Goal: Entertainment & Leisure: Consume media (video, audio)

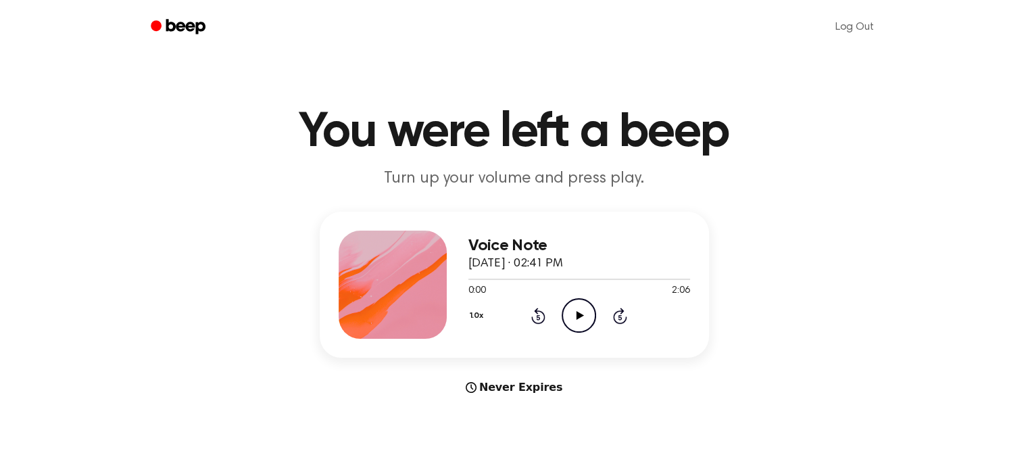
click at [573, 318] on icon "Play Audio" at bounding box center [579, 315] width 34 height 34
click at [576, 308] on icon "Play Audio" at bounding box center [579, 315] width 34 height 34
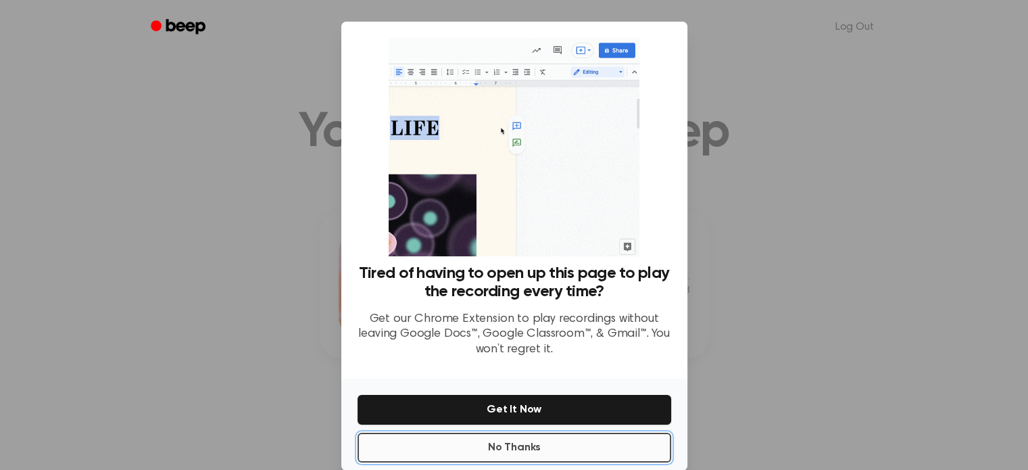
click at [533, 452] on button "No Thanks" at bounding box center [515, 448] width 314 height 30
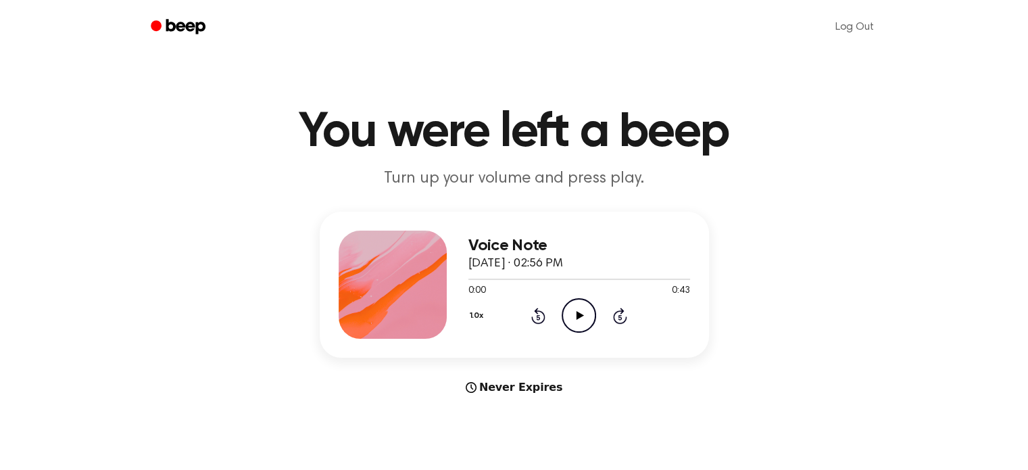
click at [582, 321] on icon "Play Audio" at bounding box center [579, 315] width 34 height 34
click at [564, 314] on icon "Play Audio" at bounding box center [579, 315] width 34 height 34
click at [575, 302] on icon "Play Audio" at bounding box center [579, 315] width 34 height 34
click at [580, 319] on icon "Play Audio" at bounding box center [579, 315] width 34 height 34
click at [574, 305] on icon "Play Audio" at bounding box center [579, 315] width 34 height 34
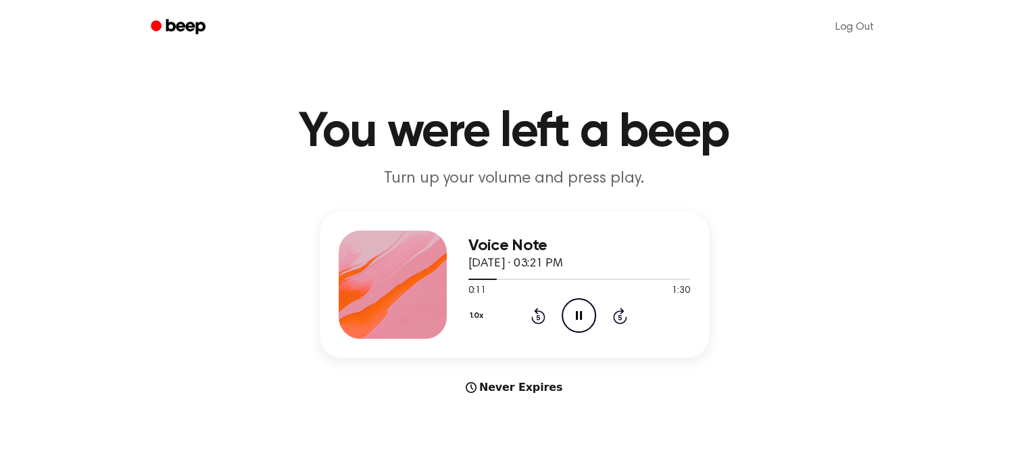
click at [579, 323] on icon "Pause Audio" at bounding box center [579, 315] width 34 height 34
click at [574, 310] on icon "Play Audio" at bounding box center [579, 315] width 34 height 34
click at [582, 324] on icon "Play Audio" at bounding box center [579, 315] width 34 height 34
click at [584, 309] on icon "Pause Audio" at bounding box center [579, 315] width 34 height 34
click at [579, 322] on icon "Play Audio" at bounding box center [579, 315] width 34 height 34
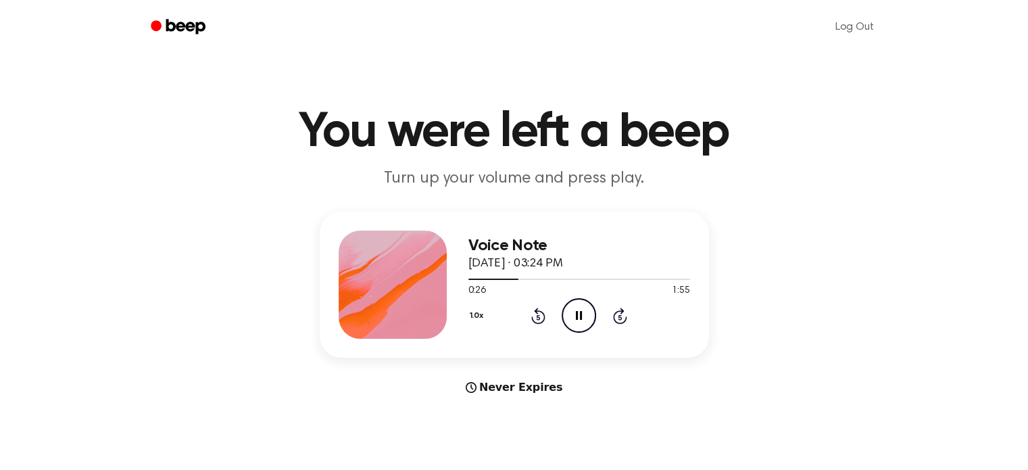
click at [543, 318] on icon "Rewind 5 seconds" at bounding box center [538, 316] width 15 height 18
click at [537, 321] on icon "Rewind 5 seconds" at bounding box center [538, 316] width 15 height 18
click at [572, 314] on icon "Pause Audio" at bounding box center [579, 315] width 34 height 34
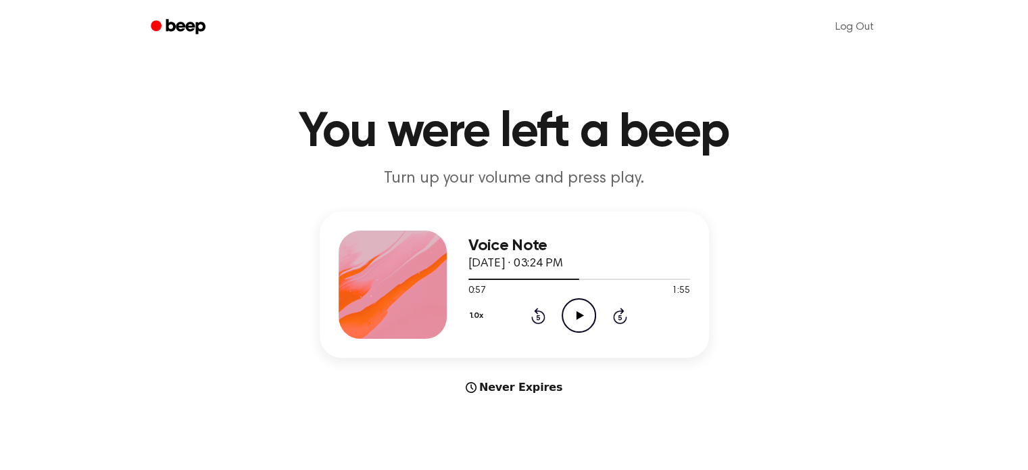
click at [581, 313] on icon "Play Audio" at bounding box center [579, 315] width 34 height 34
click at [535, 316] on icon "Rewind 5 seconds" at bounding box center [538, 316] width 15 height 18
click at [537, 324] on div "1.0x Rewind 5 seconds Pause Audio Skip 5 seconds" at bounding box center [579, 315] width 222 height 34
click at [539, 308] on icon "Rewind 5 seconds" at bounding box center [538, 316] width 15 height 18
